Goal: Task Accomplishment & Management: Manage account settings

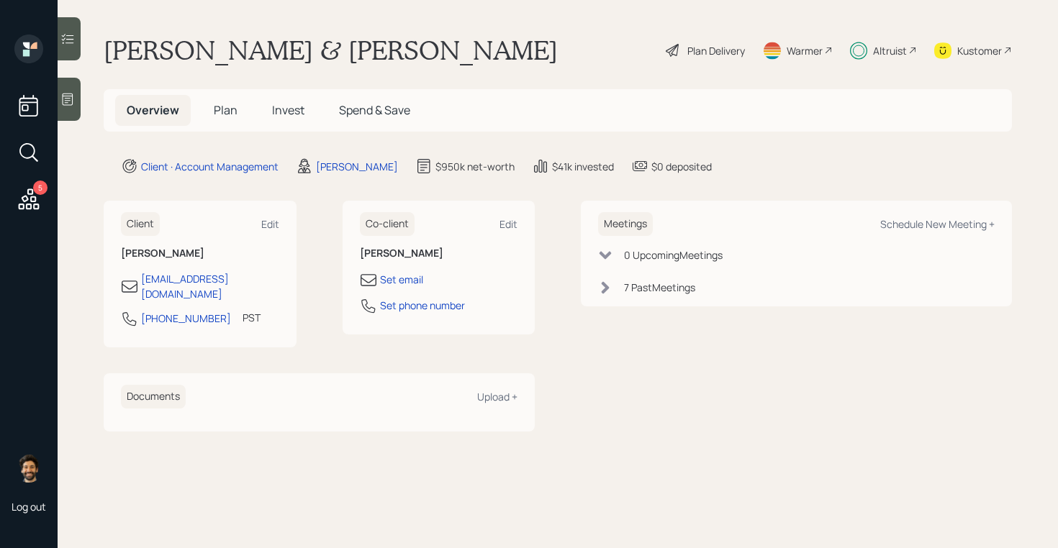
click at [272, 111] on span "Invest" at bounding box center [288, 110] width 32 height 16
